Goal: Task Accomplishment & Management: Manage account settings

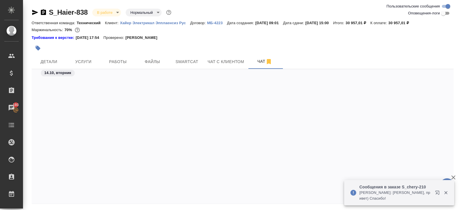
scroll to position [5011, 0]
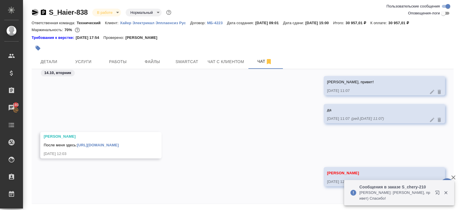
click at [33, 12] on icon "button" at bounding box center [35, 12] width 7 height 7
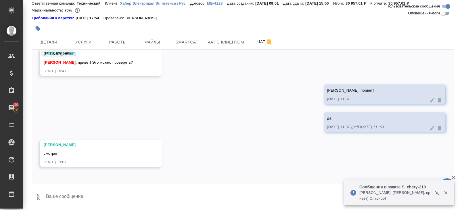
scroll to position [4966, 0]
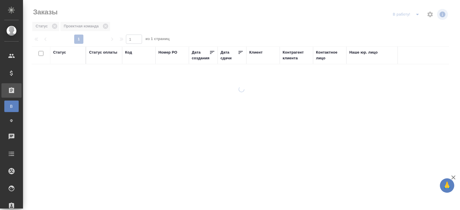
click at [417, 16] on div at bounding box center [241, 105] width 437 height 210
click at [413, 17] on span "split button" at bounding box center [417, 14] width 9 height 7
click at [413, 27] on li "ПМ" at bounding box center [407, 25] width 32 height 9
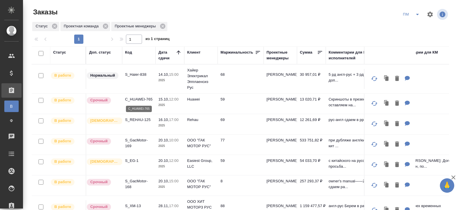
click at [141, 97] on p "C_HUAWEI-765" at bounding box center [139, 99] width 28 height 6
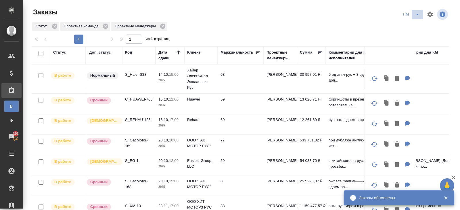
click at [414, 18] on button "split button" at bounding box center [417, 14] width 11 height 9
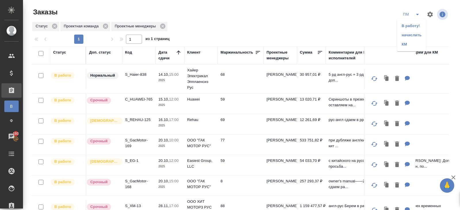
click at [414, 26] on li "В работу!" at bounding box center [411, 25] width 29 height 9
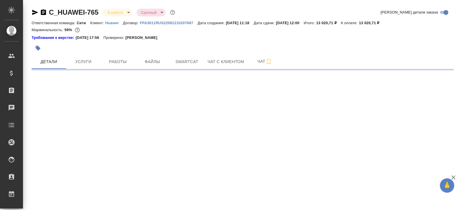
select select "RU"
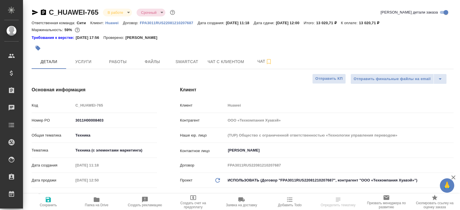
type textarea "x"
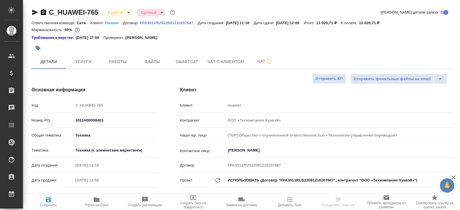
type textarea "x"
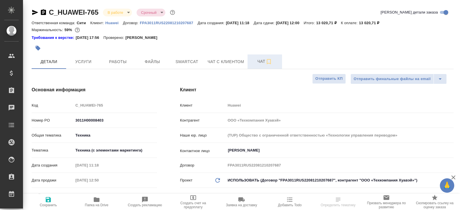
click at [261, 67] on button "Чат" at bounding box center [264, 61] width 34 height 14
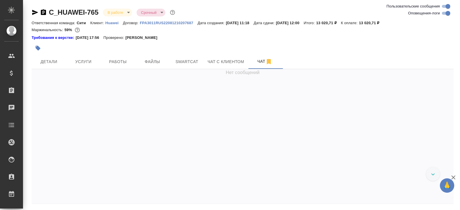
scroll to position [3688, 0]
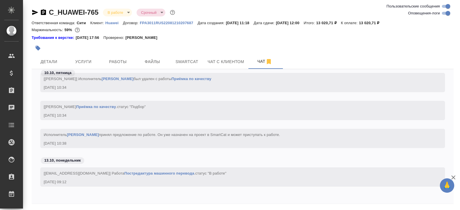
click at [437, 13] on span "Оповещения-логи" at bounding box center [424, 13] width 32 height 6
click at [437, 13] on input "Оповещения-логи" at bounding box center [447, 13] width 21 height 7
checkbox input "false"
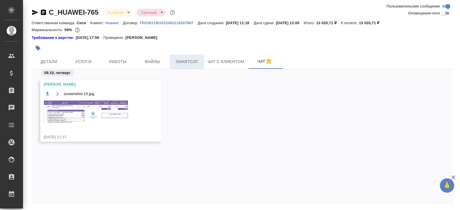
click at [187, 65] on span "Smartcat" at bounding box center [187, 61] width 28 height 7
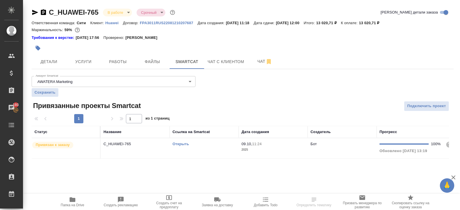
click at [182, 143] on link "Открыть" at bounding box center [180, 143] width 16 height 4
click at [124, 53] on div at bounding box center [172, 48] width 281 height 13
click at [124, 60] on span "Работы" at bounding box center [118, 61] width 28 height 7
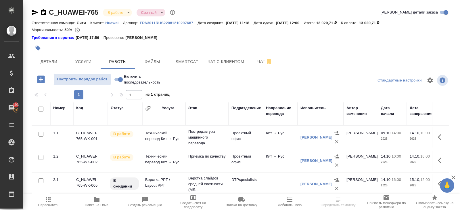
scroll to position [36, 0]
